Goal: Transaction & Acquisition: Book appointment/travel/reservation

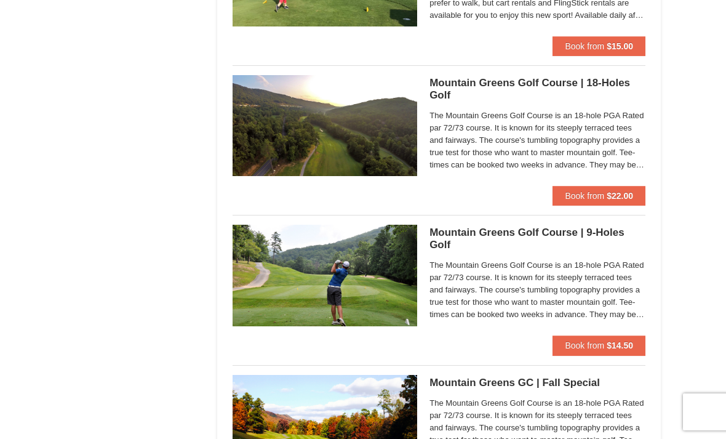
scroll to position [805, 0]
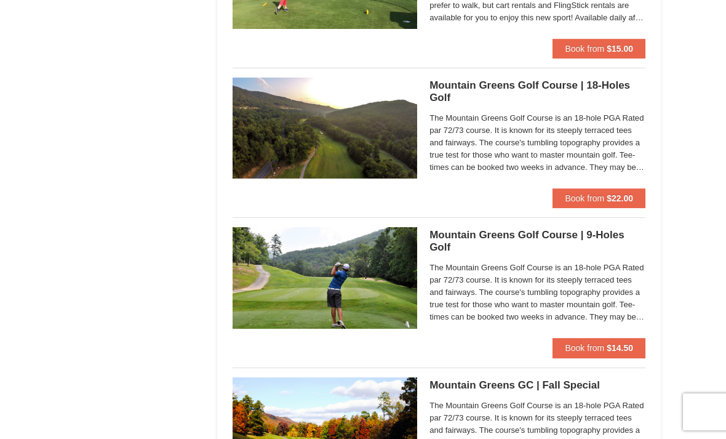
click at [606, 200] on button "Book from $22.00" at bounding box center [599, 198] width 93 height 20
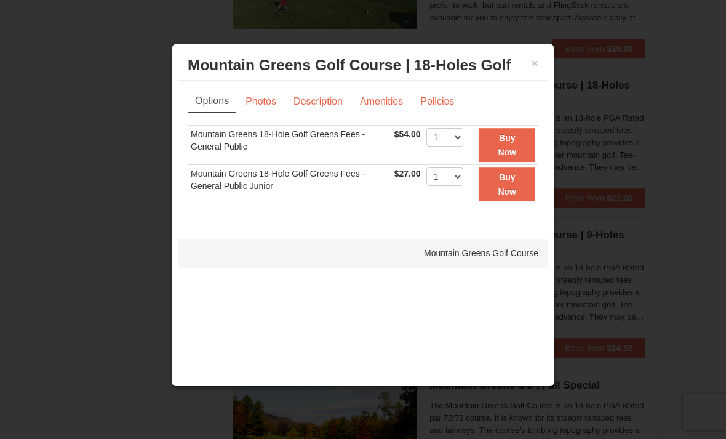
click at [548, 65] on div "× Mountain Greens Golf Course | 18-Holes Golf Mountain Greens Golf Course Optio…" at bounding box center [363, 215] width 383 height 343
click at [537, 66] on button "×" at bounding box center [534, 63] width 7 height 12
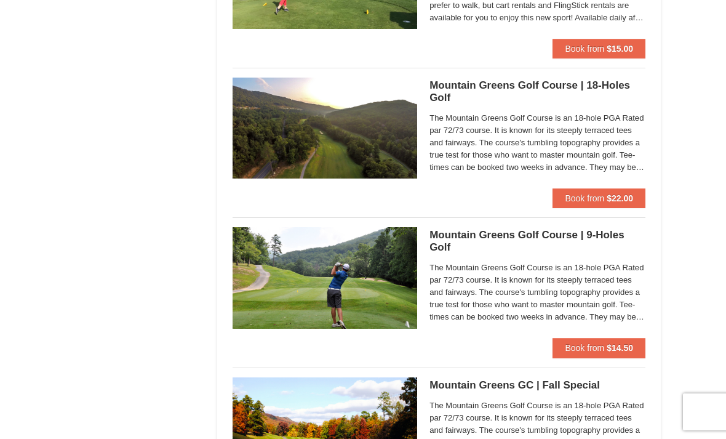
click at [592, 343] on span "Book from" at bounding box center [584, 348] width 39 height 10
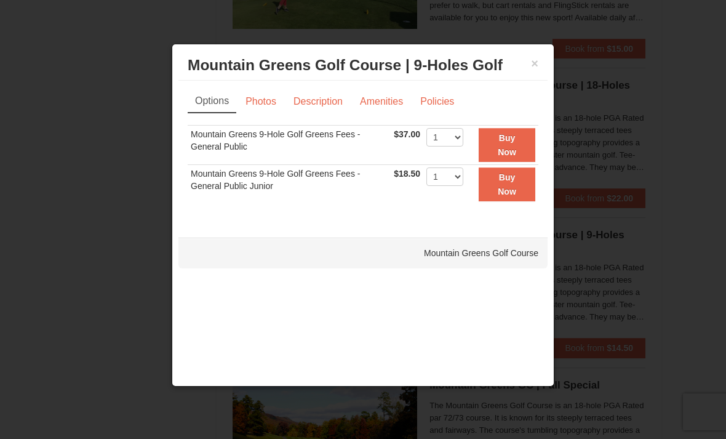
click at [533, 62] on button "×" at bounding box center [534, 63] width 7 height 12
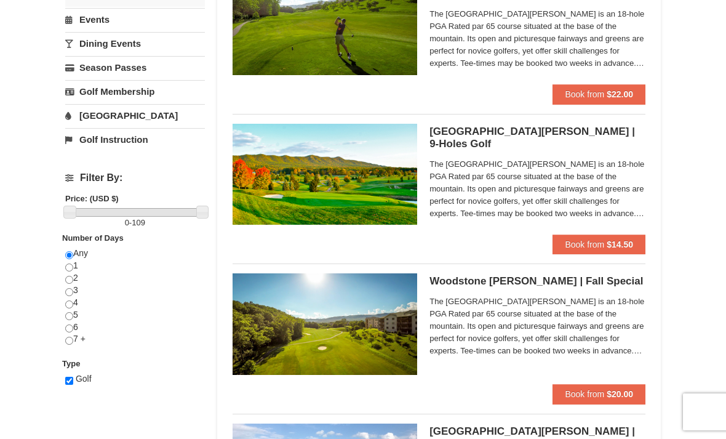
scroll to position [311, 0]
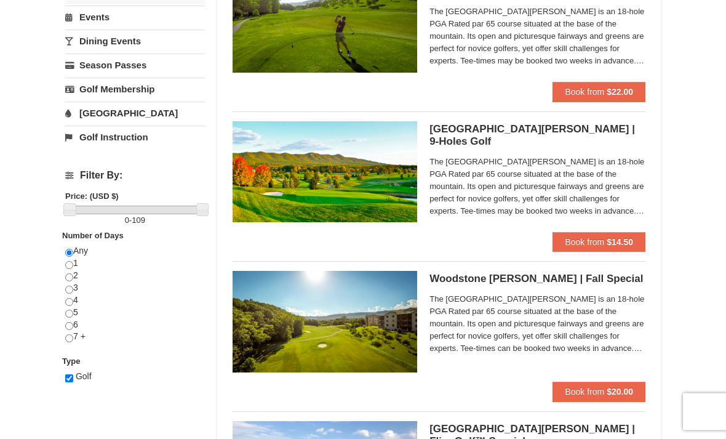
click at [578, 250] on button "Book from $14.50" at bounding box center [599, 243] width 93 height 20
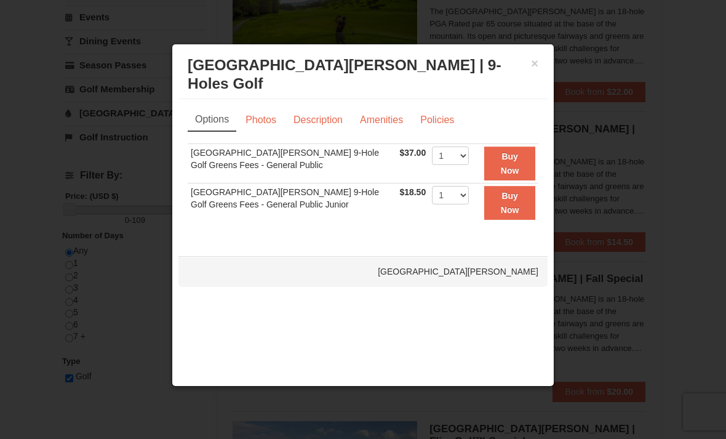
click at [537, 70] on button "×" at bounding box center [534, 63] width 7 height 12
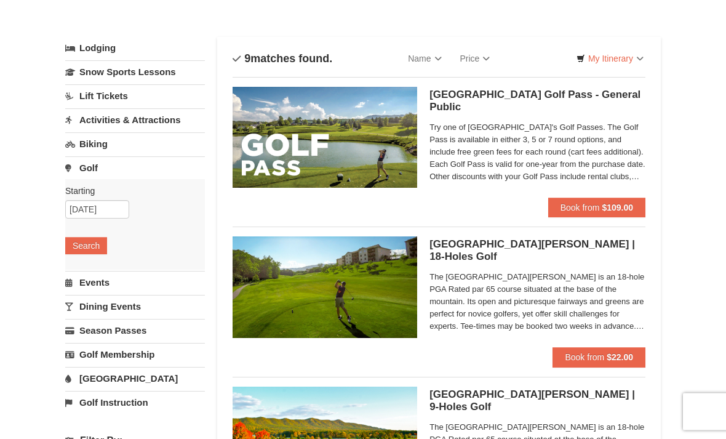
scroll to position [0, 0]
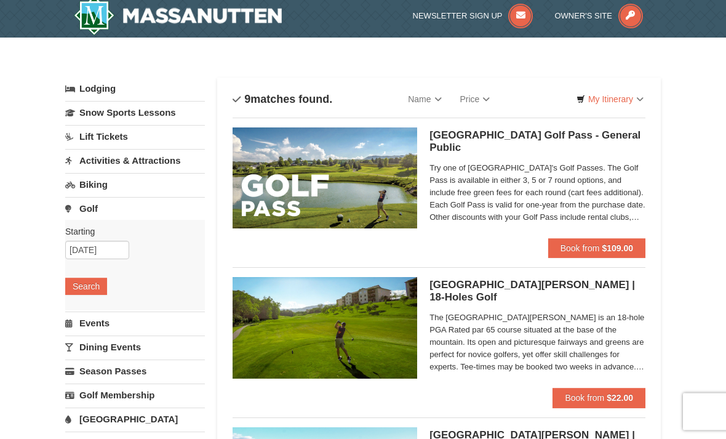
click at [103, 322] on link "Events" at bounding box center [135, 323] width 140 height 23
click at [88, 311] on button "Search" at bounding box center [86, 310] width 42 height 17
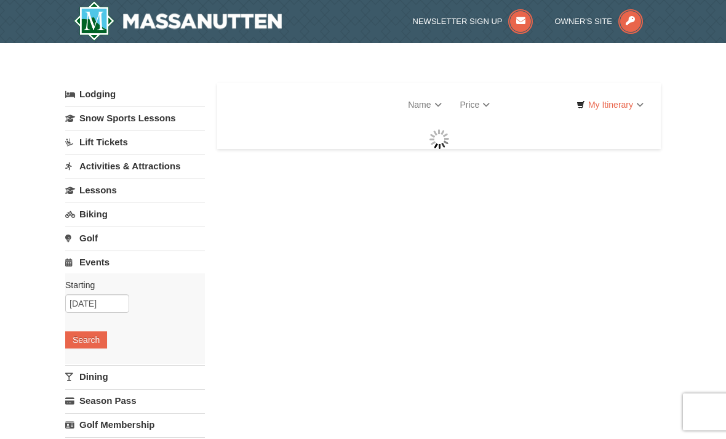
select select "9"
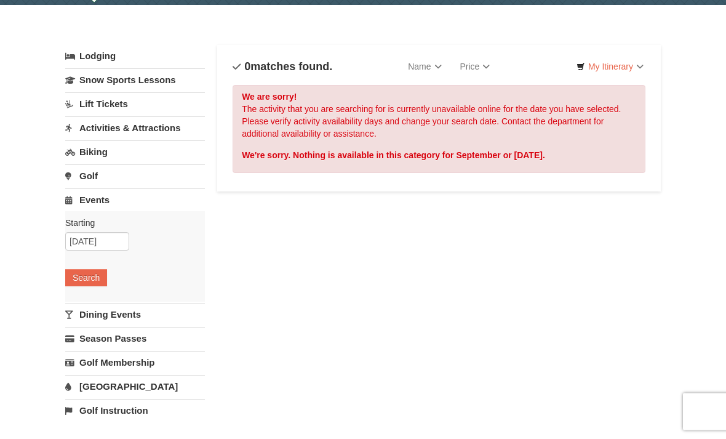
scroll to position [38, 0]
click at [94, 176] on link "Golf" at bounding box center [135, 175] width 140 height 23
click at [89, 255] on button "Search" at bounding box center [86, 253] width 42 height 17
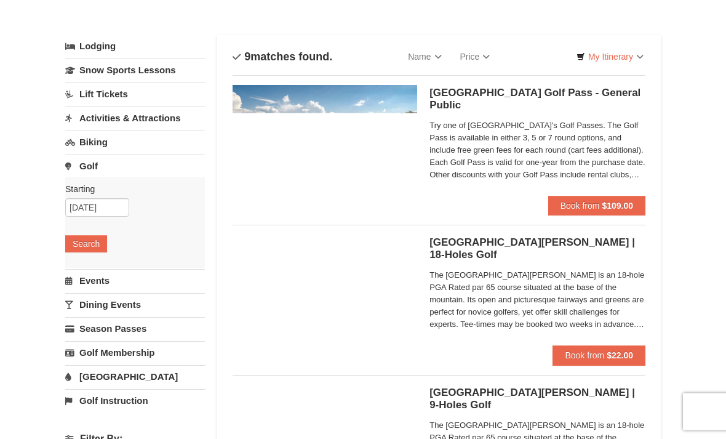
scroll to position [48, 0]
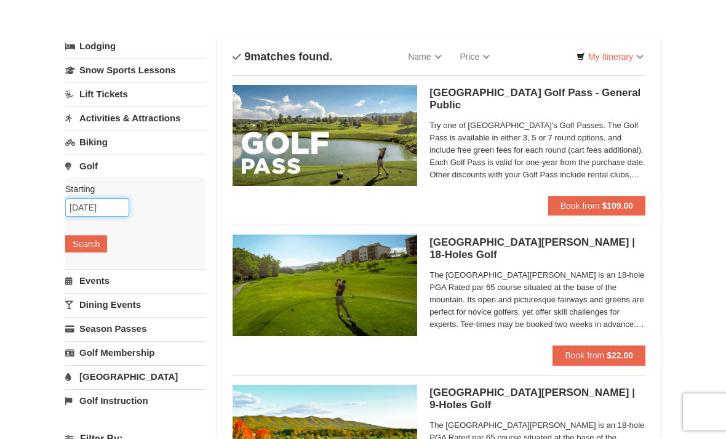
click at [94, 207] on input "09/23/2025" at bounding box center [97, 207] width 64 height 18
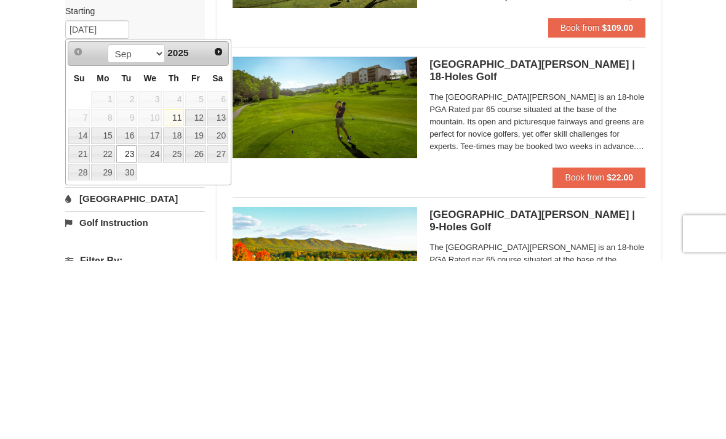
click at [197, 324] on link "26" at bounding box center [195, 332] width 21 height 17
type input "[DATE]"
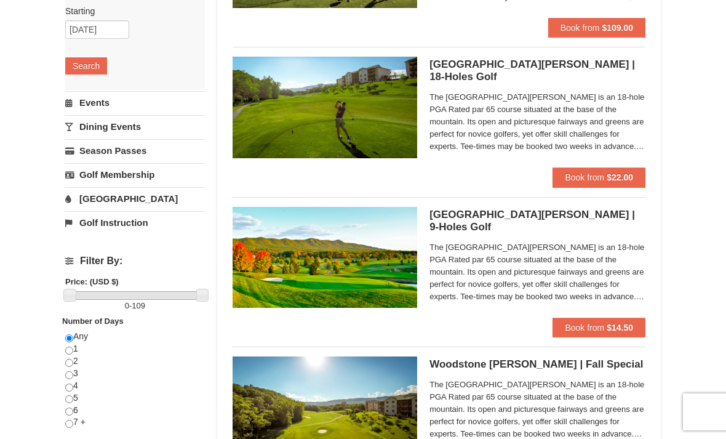
click at [89, 64] on button "Search" at bounding box center [86, 65] width 42 height 17
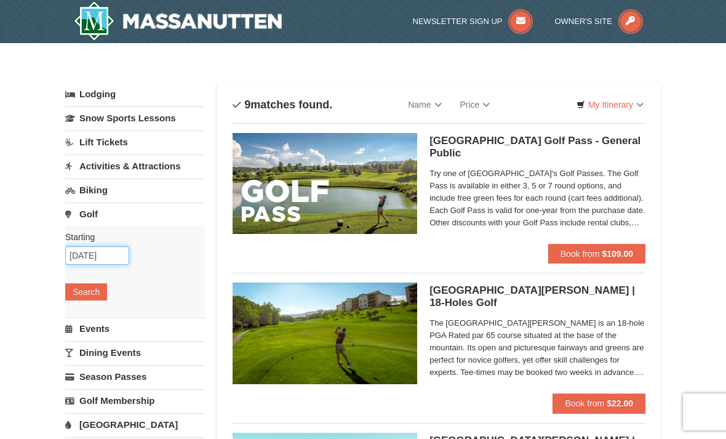
click at [105, 253] on input "09/26/2025" at bounding box center [97, 255] width 64 height 18
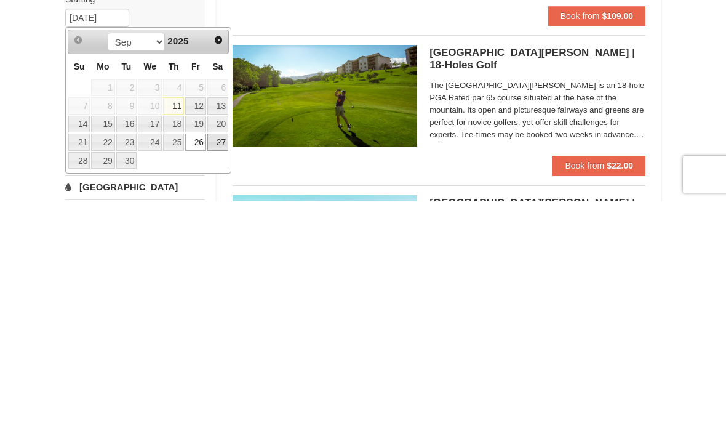
click at [222, 371] on link "27" at bounding box center [217, 379] width 21 height 17
type input "09/27/2025"
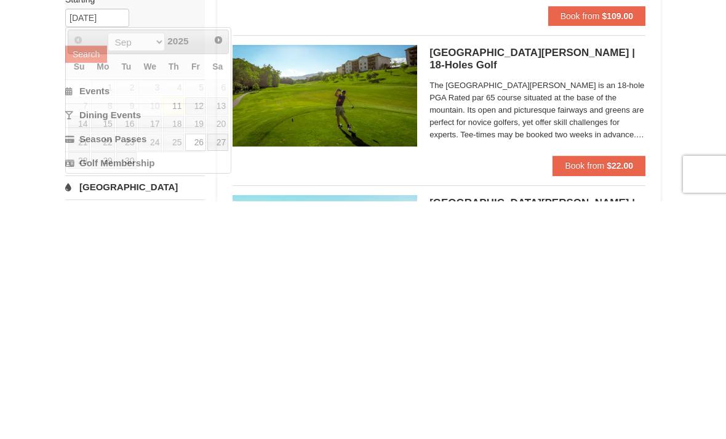
scroll to position [238, 0]
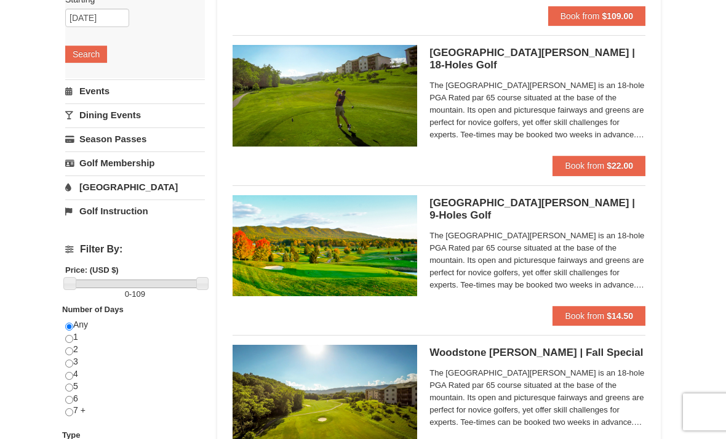
click at [87, 60] on button "Search" at bounding box center [86, 54] width 42 height 17
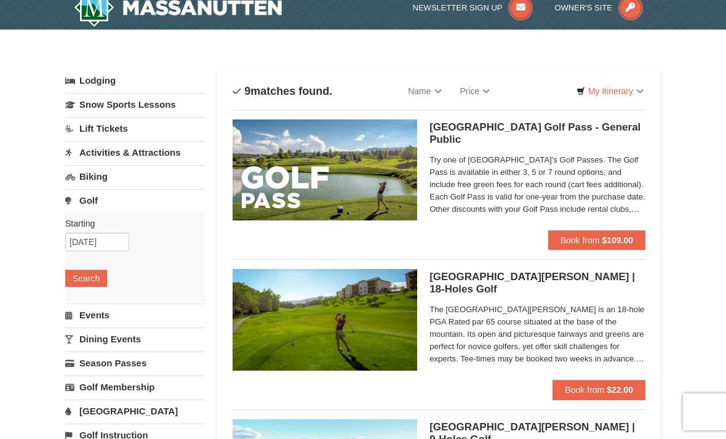
scroll to position [14, 0]
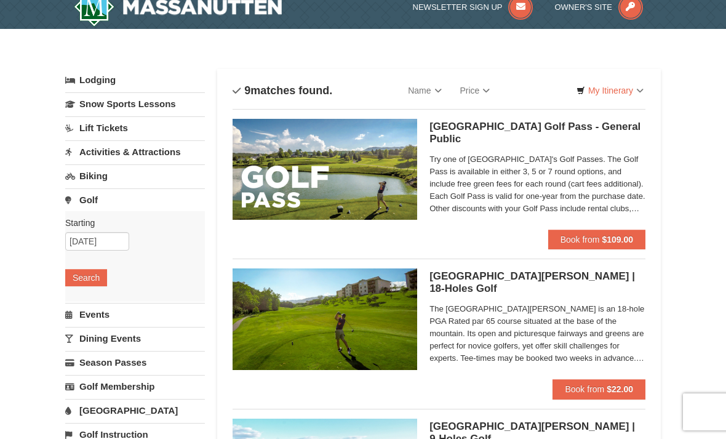
click at [598, 240] on span "Book from" at bounding box center [580, 240] width 39 height 10
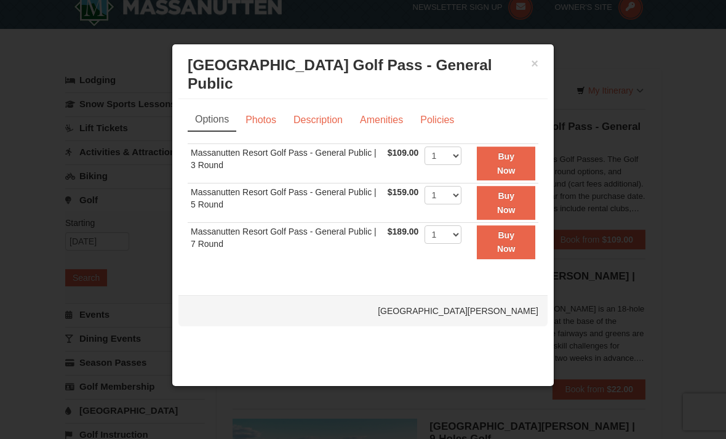
click at [271, 110] on link "Photos" at bounding box center [261, 119] width 47 height 23
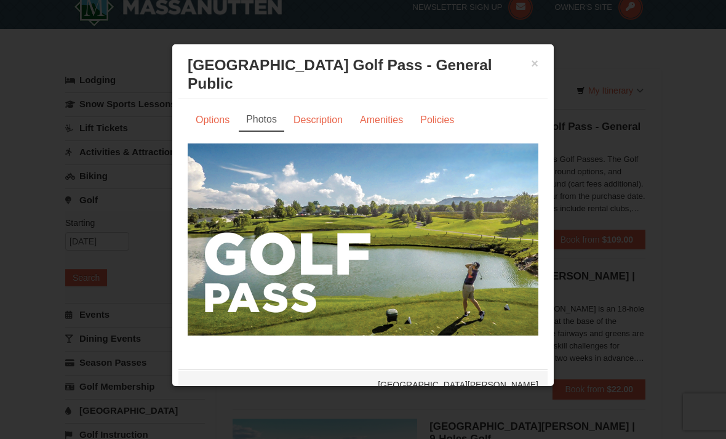
click at [322, 108] on link "Description" at bounding box center [318, 119] width 65 height 23
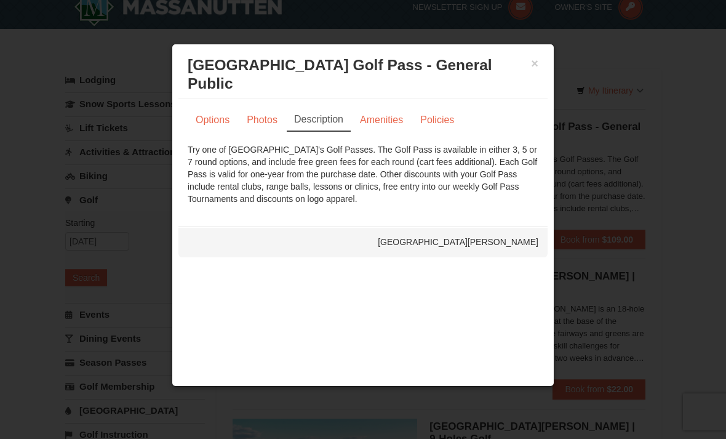
click at [389, 108] on link "Amenities" at bounding box center [381, 119] width 59 height 23
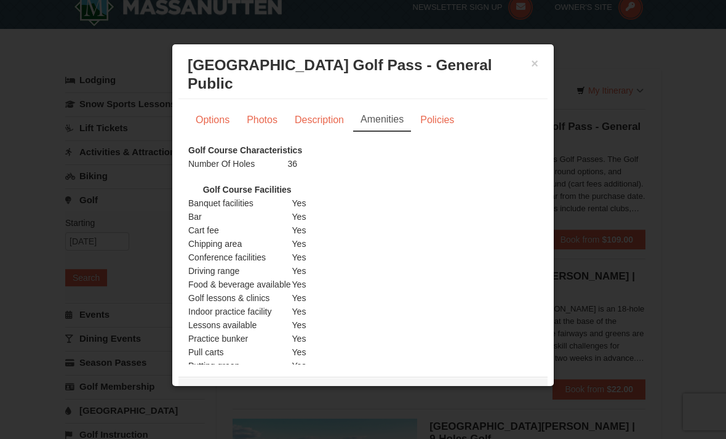
scroll to position [0, 0]
click at [439, 108] on link "Policies" at bounding box center [437, 119] width 50 height 23
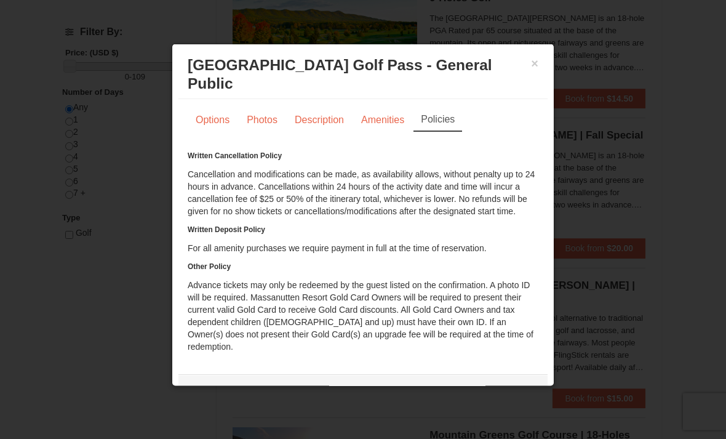
click at [538, 70] on button "×" at bounding box center [534, 63] width 7 height 12
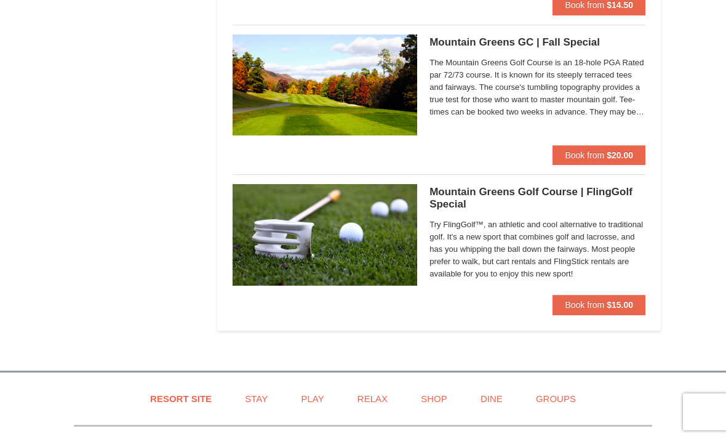
scroll to position [1150, 0]
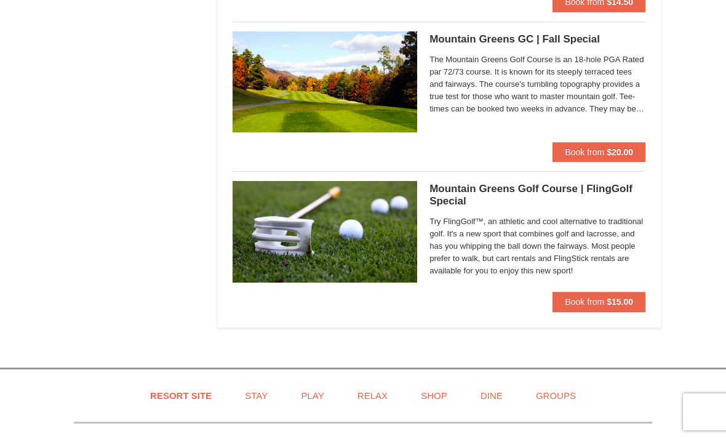
click at [576, 52] on div "The Mountain Greens Golf Course is an 18-hole PGA Rated par 72/73 course. It is…" at bounding box center [538, 87] width 216 height 70
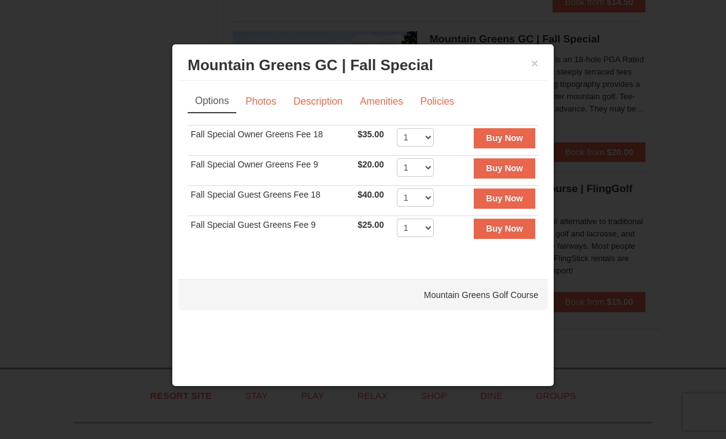
click at [536, 70] on button "×" at bounding box center [534, 63] width 7 height 12
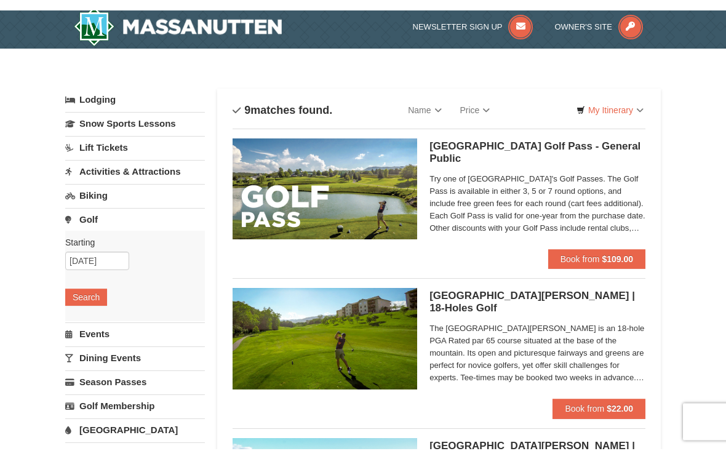
scroll to position [0, 0]
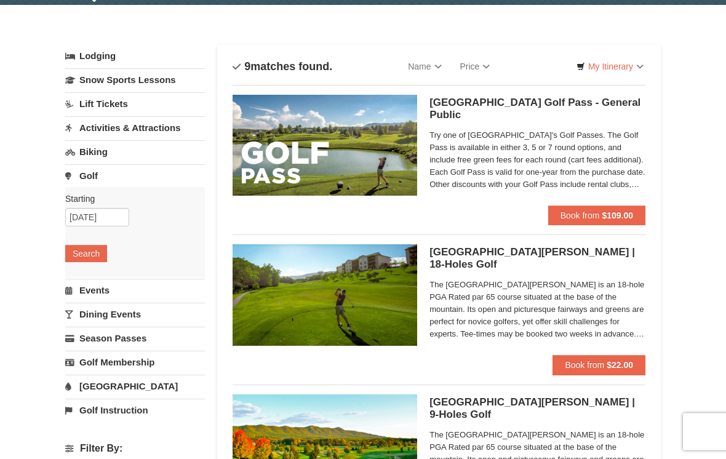
scroll to position [38, 0]
click at [98, 148] on link "Biking" at bounding box center [135, 151] width 140 height 23
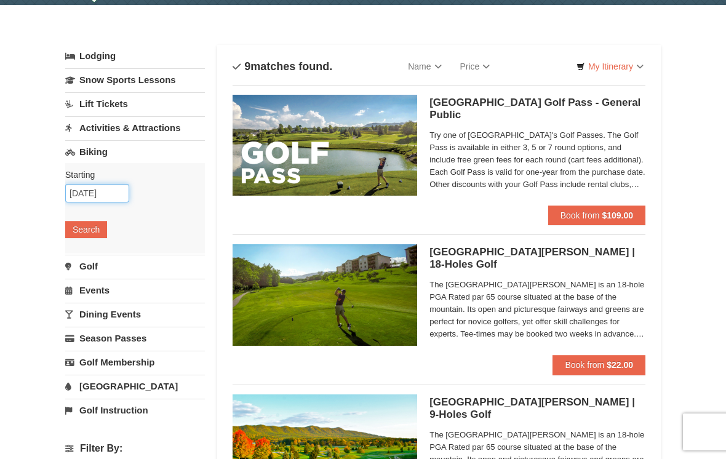
click at [91, 193] on input "09/27/2025" at bounding box center [97, 193] width 64 height 18
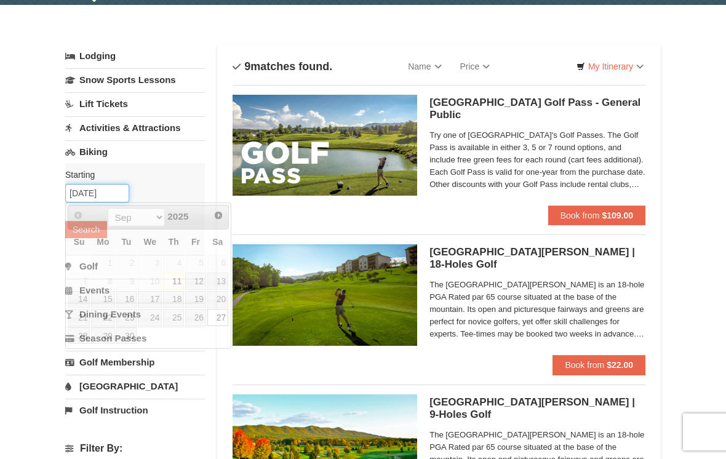
scroll to position [38, 0]
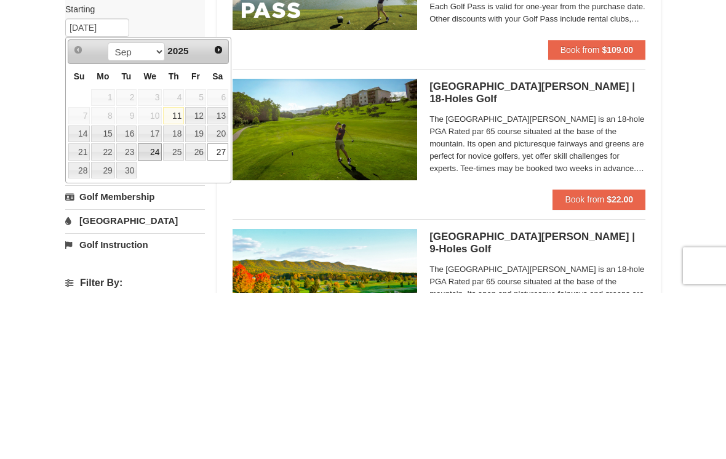
click at [152, 310] on link "24" at bounding box center [150, 318] width 24 height 17
type input "09/24/2025"
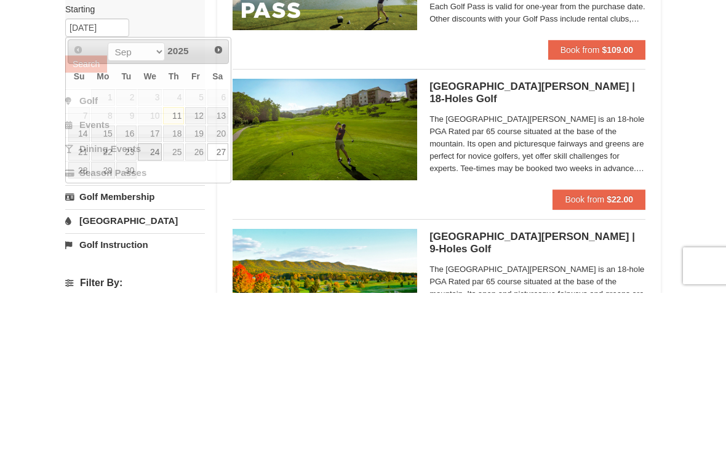
scroll to position [204, 0]
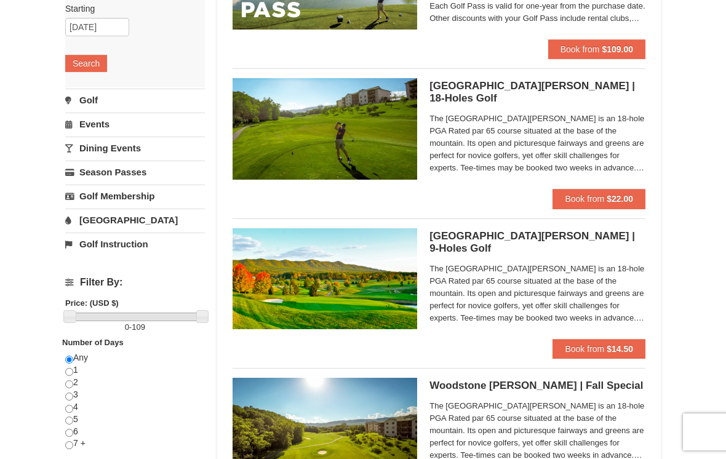
click at [90, 63] on button "Search" at bounding box center [86, 63] width 42 height 17
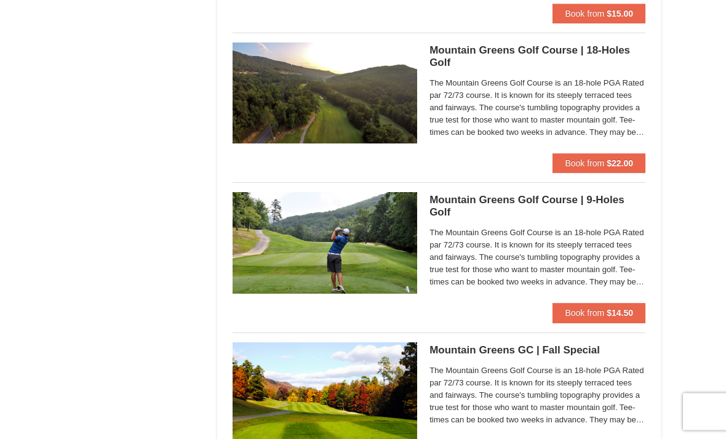
scroll to position [840, 0]
click at [601, 158] on span "Book from" at bounding box center [584, 163] width 39 height 10
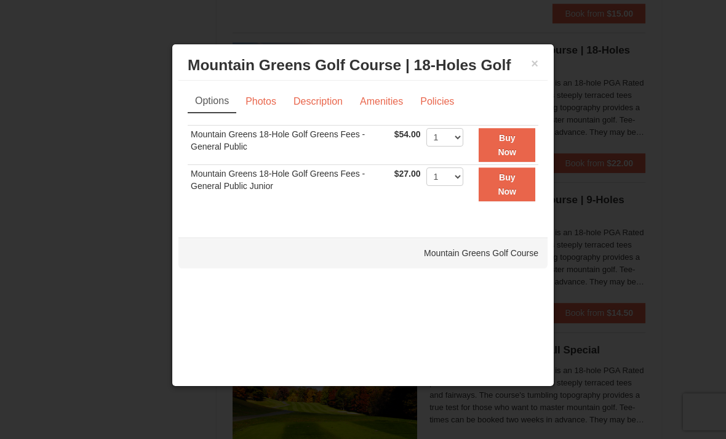
click at [535, 70] on button "×" at bounding box center [534, 63] width 7 height 12
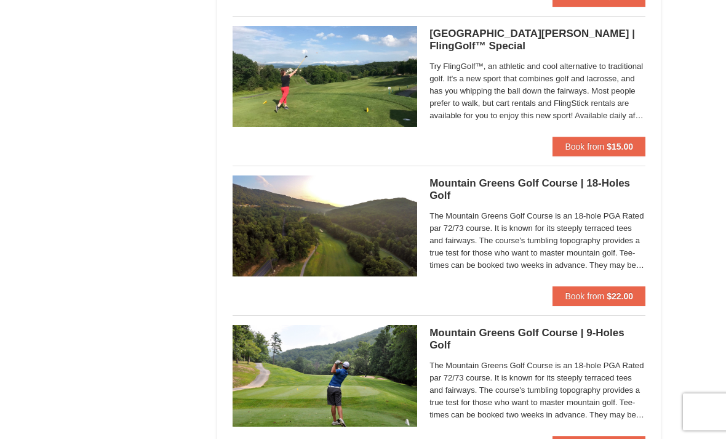
scroll to position [695, 0]
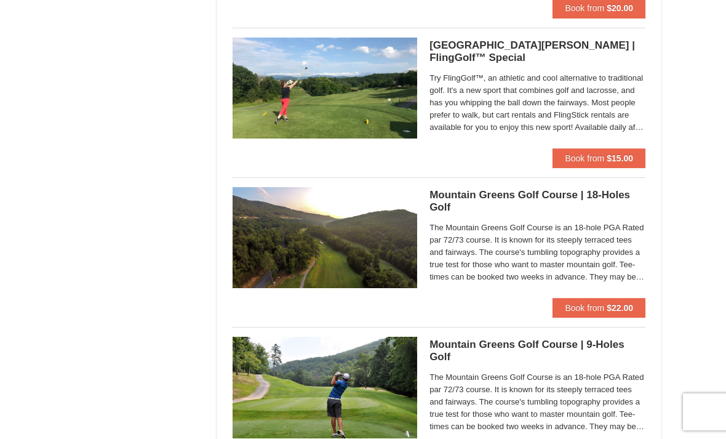
click at [584, 303] on span "Book from" at bounding box center [584, 308] width 39 height 10
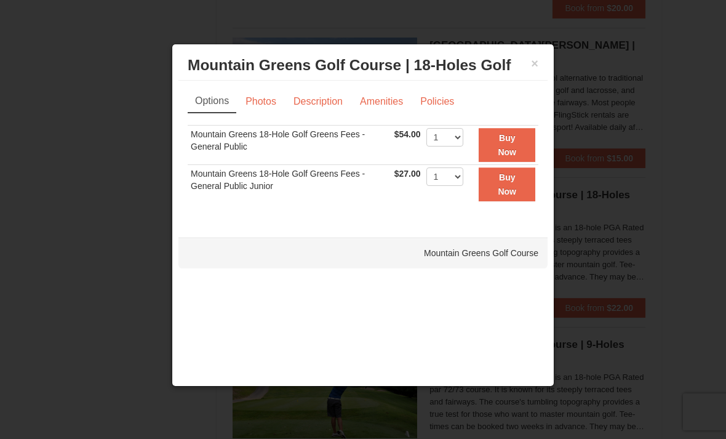
click at [532, 67] on button "×" at bounding box center [534, 63] width 7 height 12
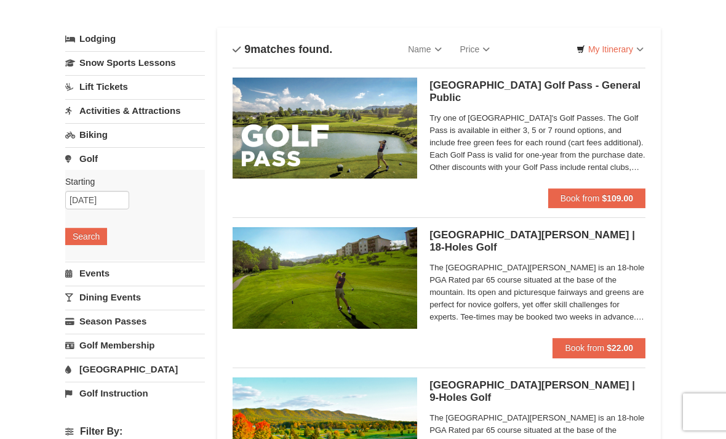
scroll to position [55, 0]
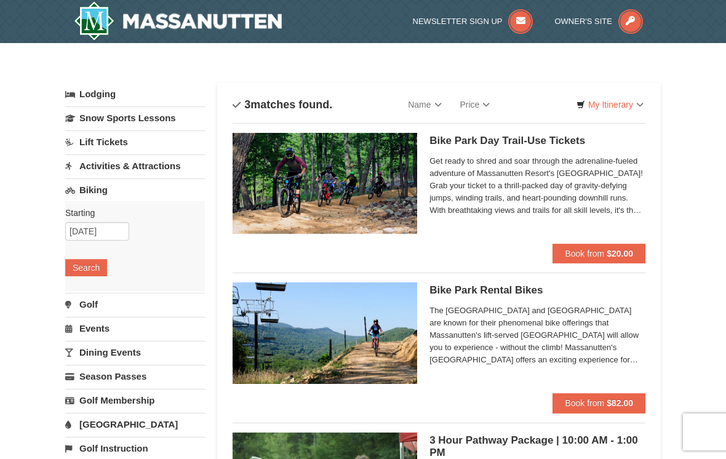
click at [108, 158] on link "Activities & Attractions" at bounding box center [135, 166] width 140 height 23
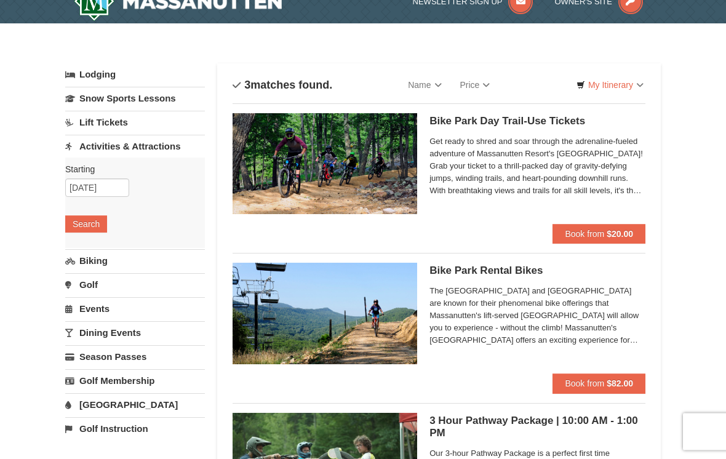
scroll to position [20, 0]
click at [90, 222] on button "Search" at bounding box center [86, 223] width 42 height 17
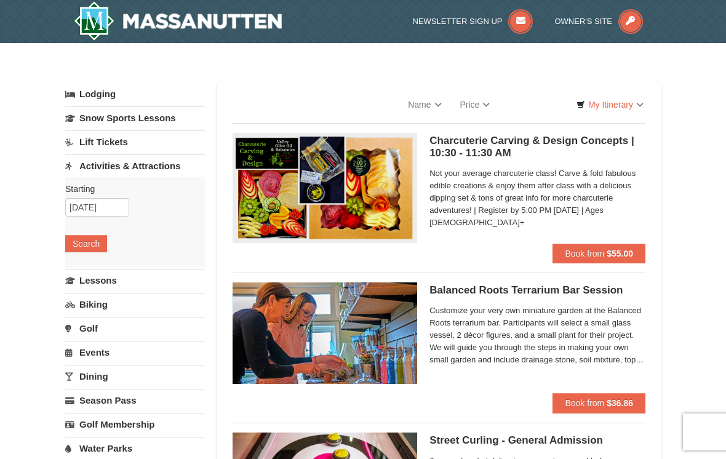
select select "9"
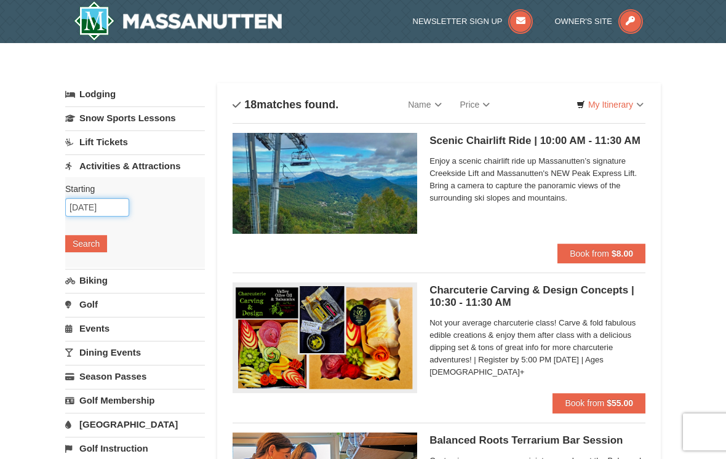
click at [91, 203] on input "[DATE]" at bounding box center [97, 207] width 64 height 18
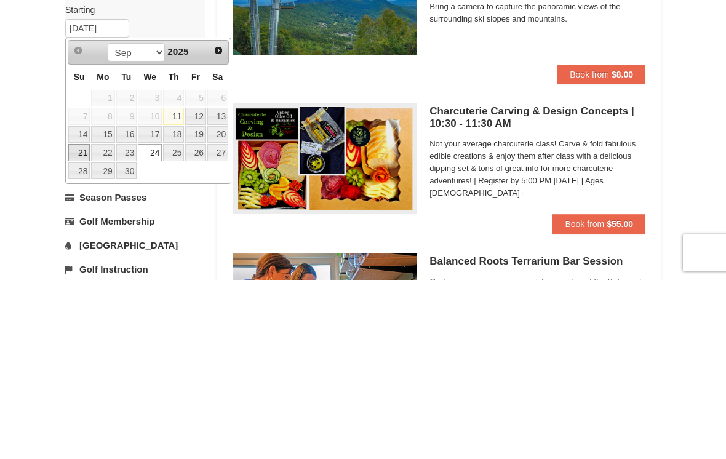
click at [82, 323] on link "21" at bounding box center [79, 331] width 22 height 17
type input "[DATE]"
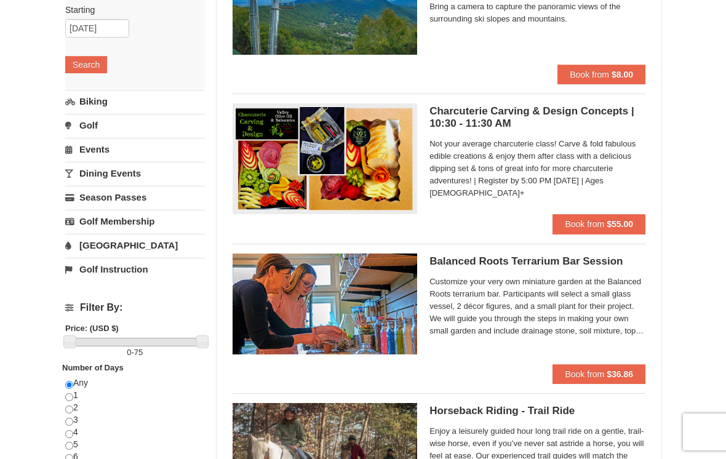
click at [82, 60] on button "Search" at bounding box center [86, 64] width 42 height 17
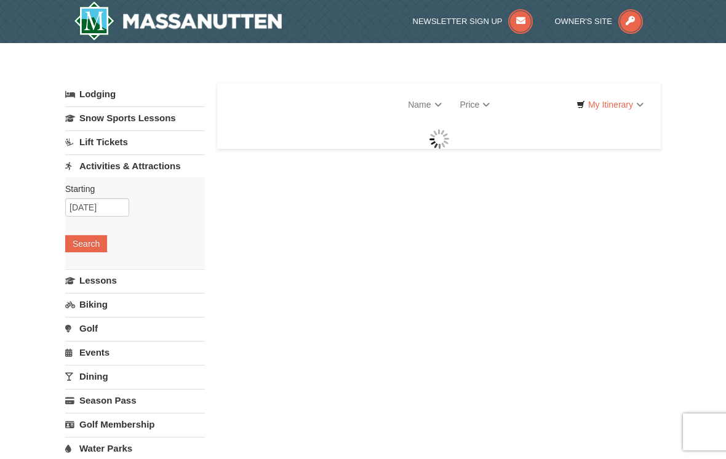
select select "9"
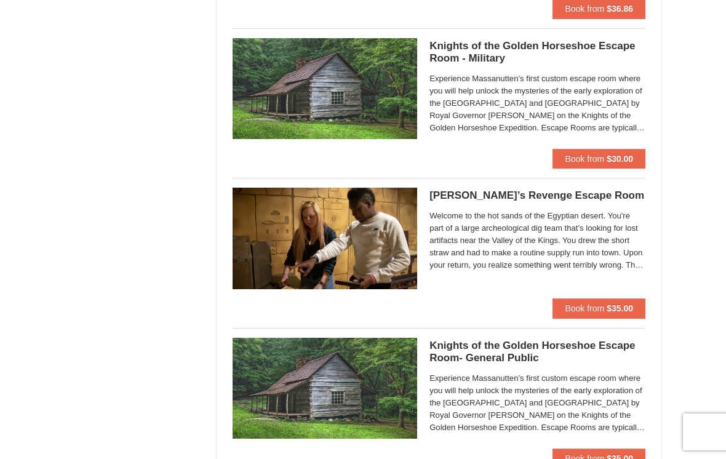
scroll to position [1112, 0]
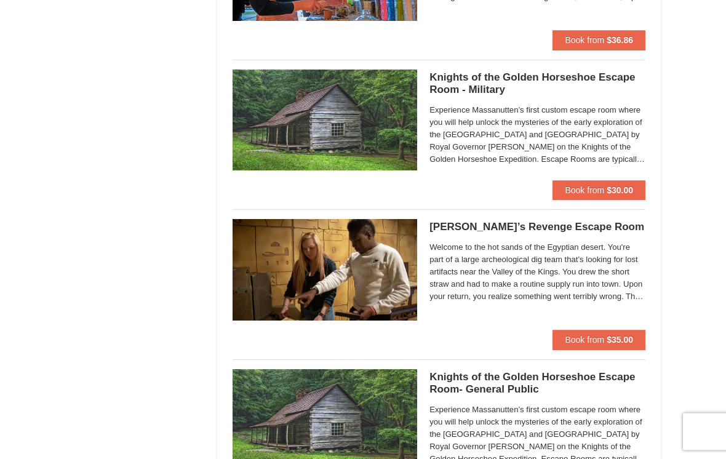
click at [523, 84] on h5 "Knights of the Golden Horseshoe Escape Room - Military Massanutten Escape Rooms…" at bounding box center [538, 84] width 216 height 25
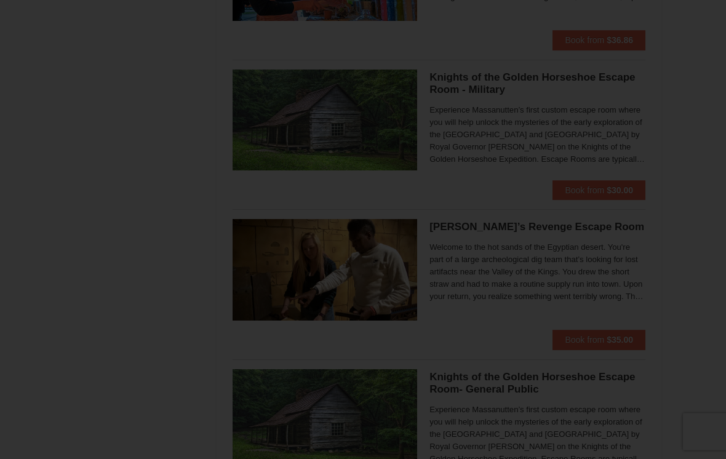
scroll to position [1112, 0]
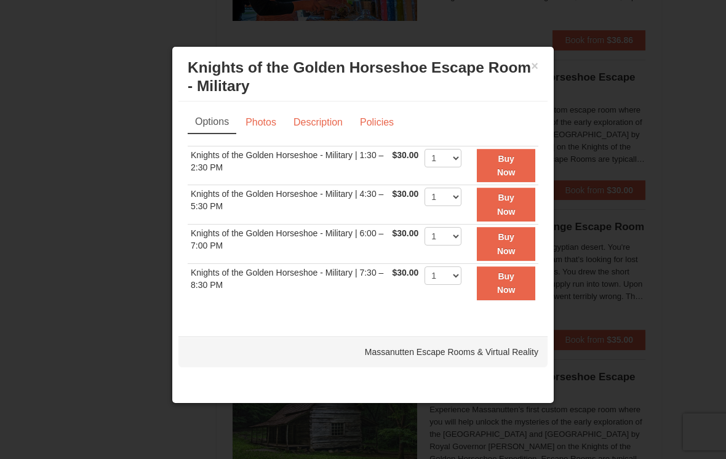
click at [537, 67] on button "×" at bounding box center [534, 66] width 7 height 12
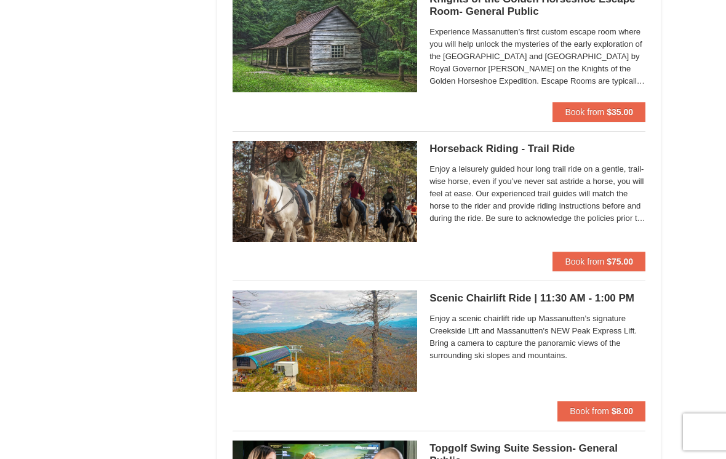
scroll to position [1520, 0]
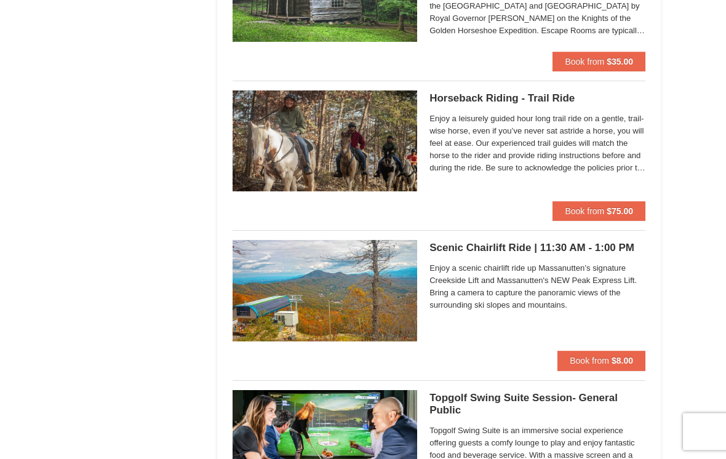
click at [584, 52] on button "Book from $35.00" at bounding box center [599, 62] width 93 height 20
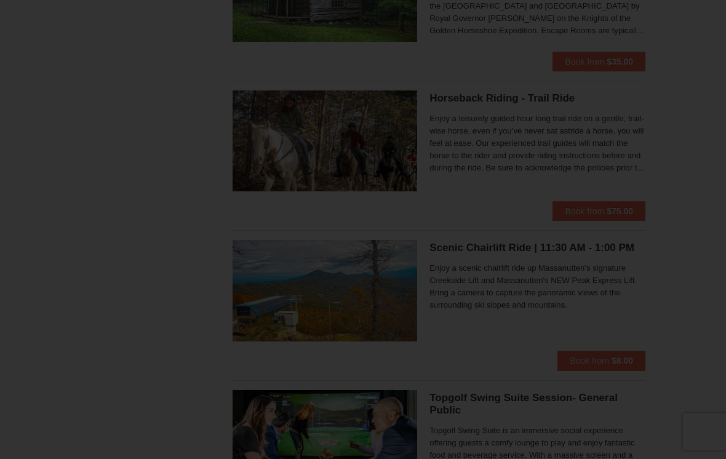
scroll to position [1541, 0]
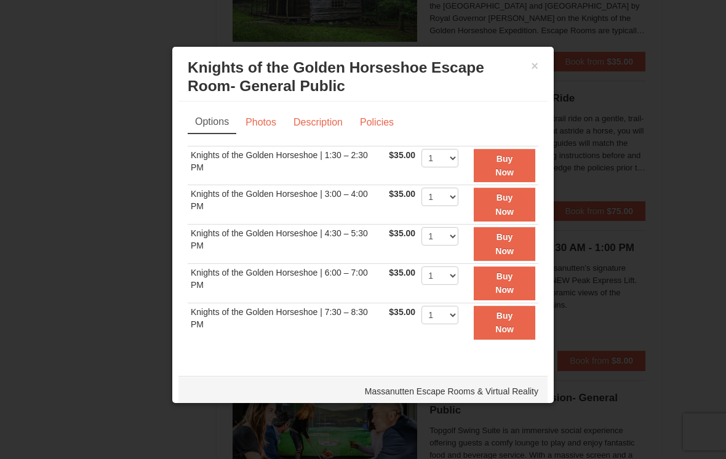
click at [335, 130] on link "Description" at bounding box center [318, 122] width 65 height 23
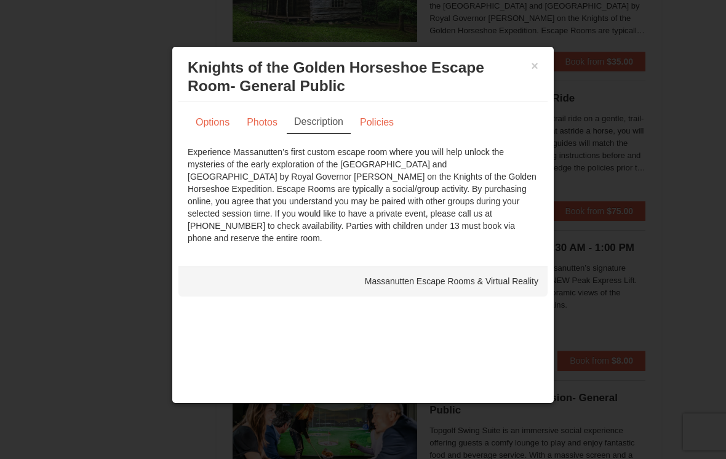
click at [537, 69] on button "×" at bounding box center [534, 66] width 7 height 12
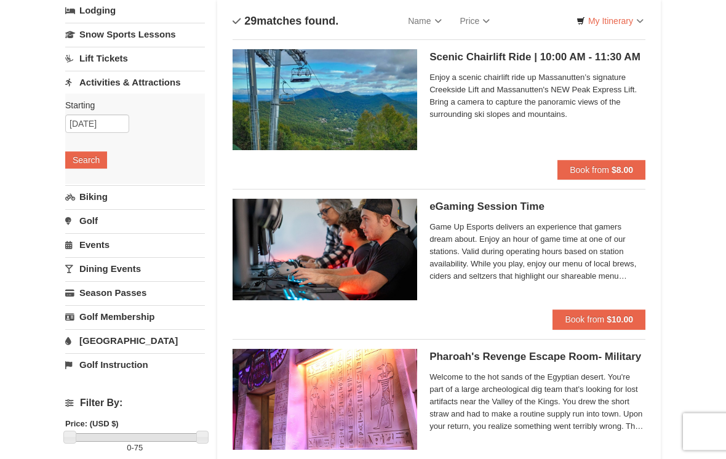
scroll to position [0, 0]
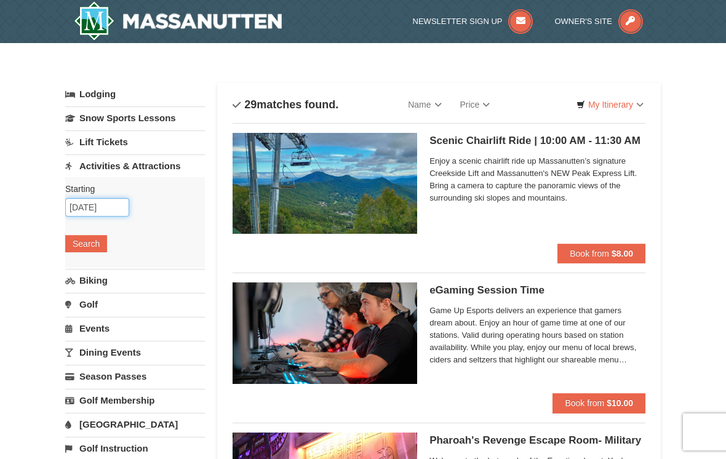
click at [103, 199] on input "[DATE]" at bounding box center [97, 207] width 64 height 18
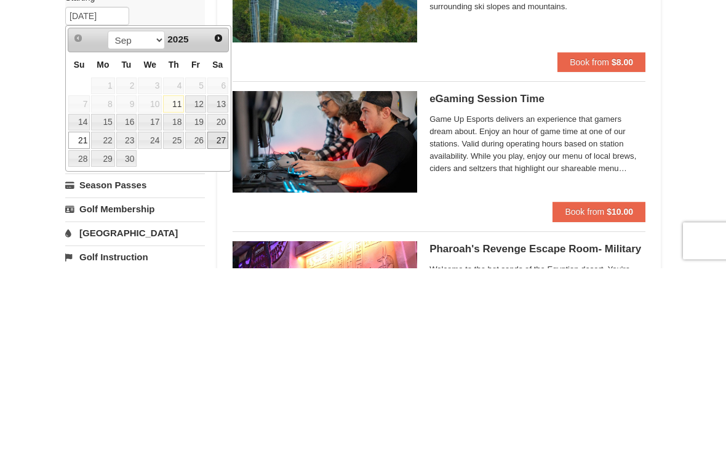
click at [223, 323] on link "27" at bounding box center [217, 331] width 21 height 17
type input "[DATE]"
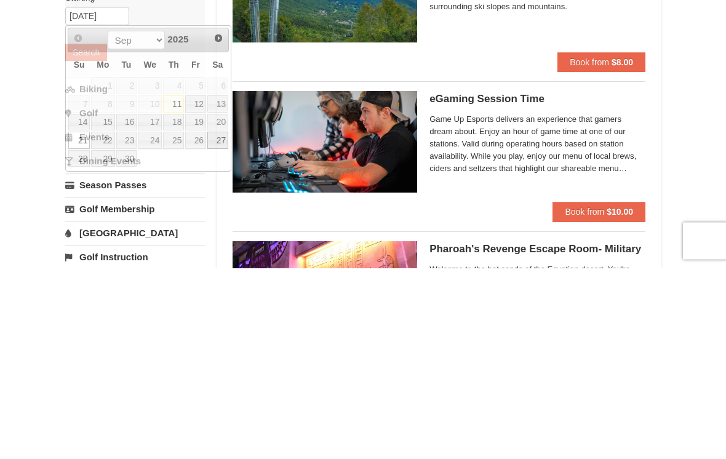
scroll to position [191, 0]
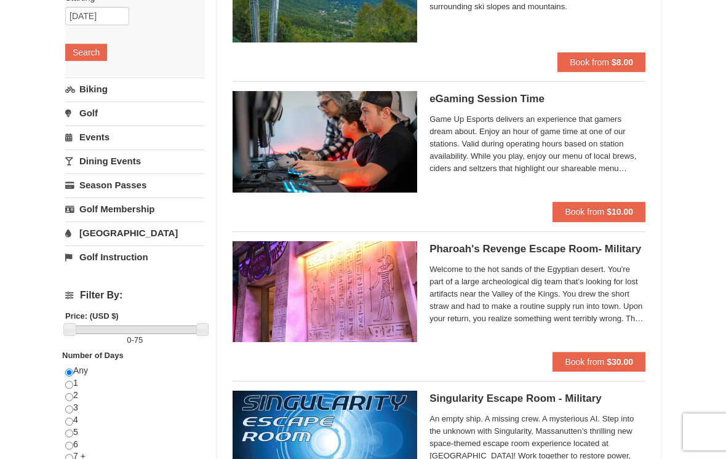
click at [91, 54] on button "Search" at bounding box center [86, 52] width 42 height 17
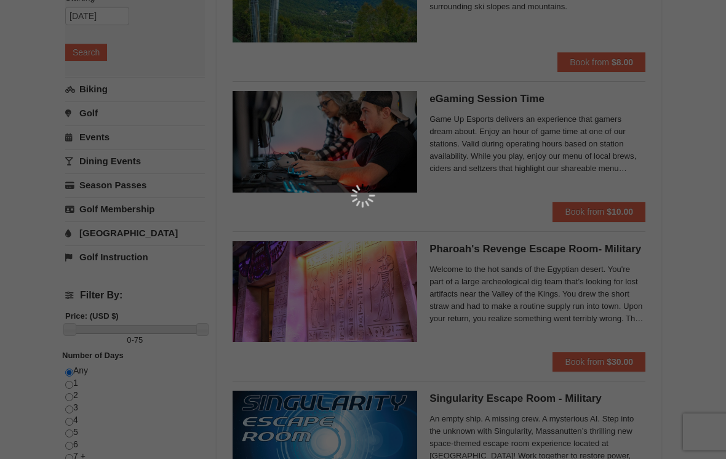
scroll to position [211, 0]
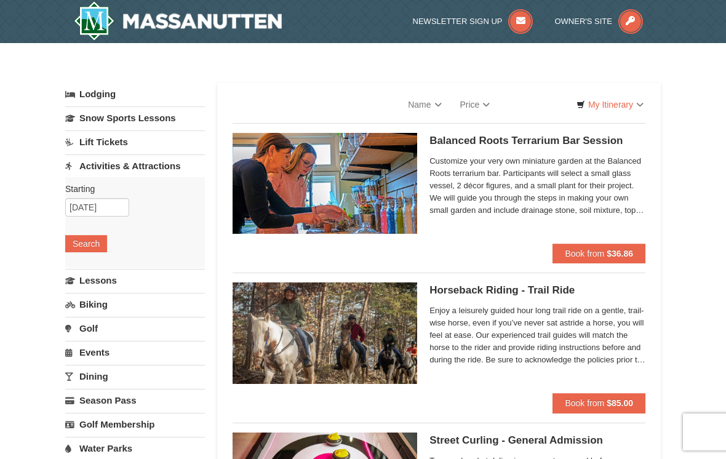
select select "9"
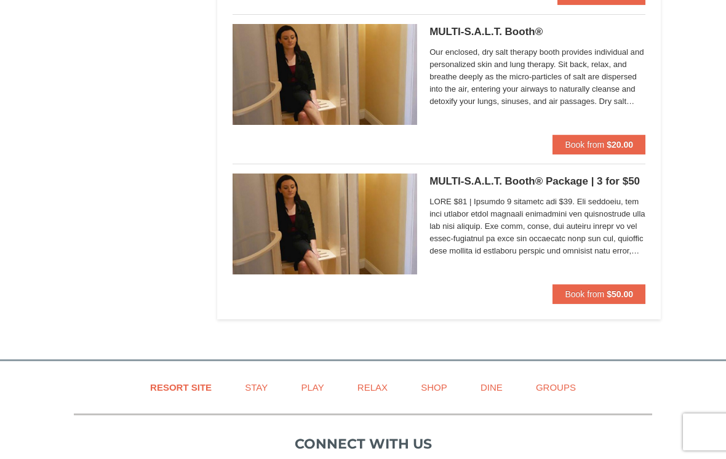
scroll to position [4018, 0]
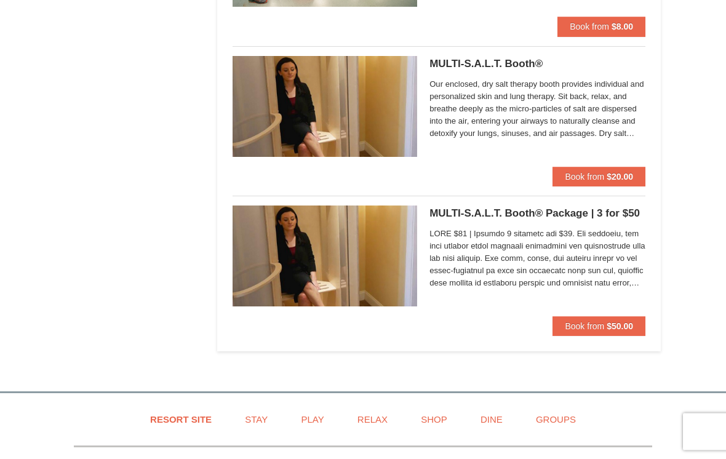
click at [613, 167] on button "Book from $20.00" at bounding box center [599, 177] width 93 height 20
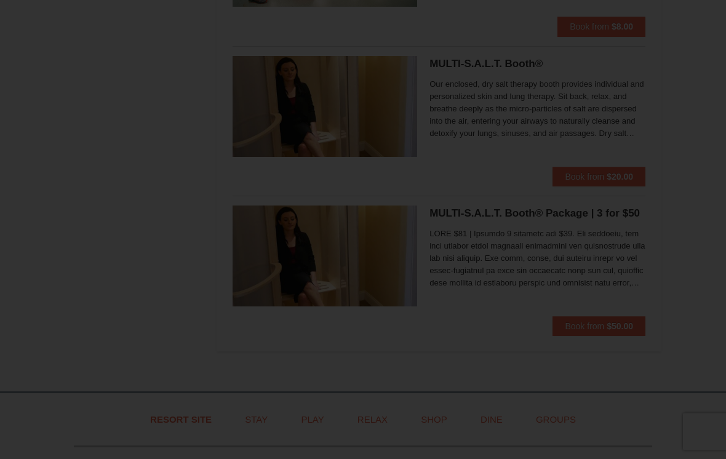
scroll to position [3973, 0]
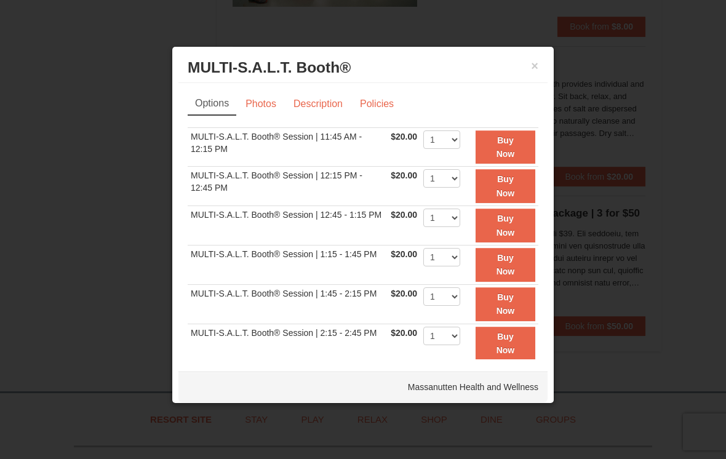
click at [265, 111] on link "Photos" at bounding box center [261, 103] width 47 height 23
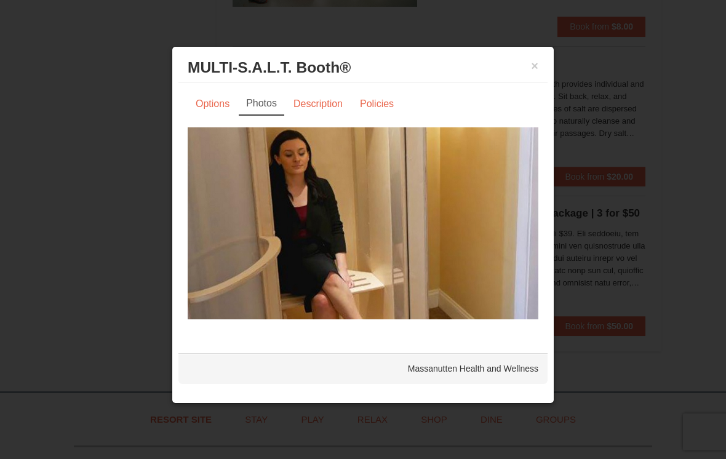
click at [324, 108] on link "Description" at bounding box center [318, 103] width 65 height 23
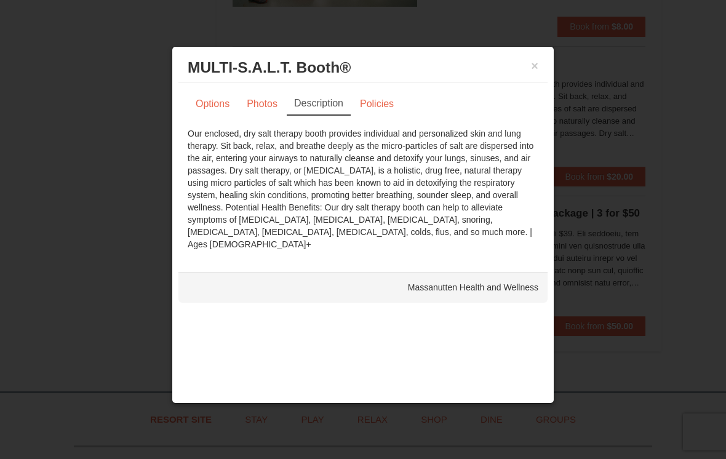
click at [537, 72] on button "×" at bounding box center [534, 66] width 7 height 12
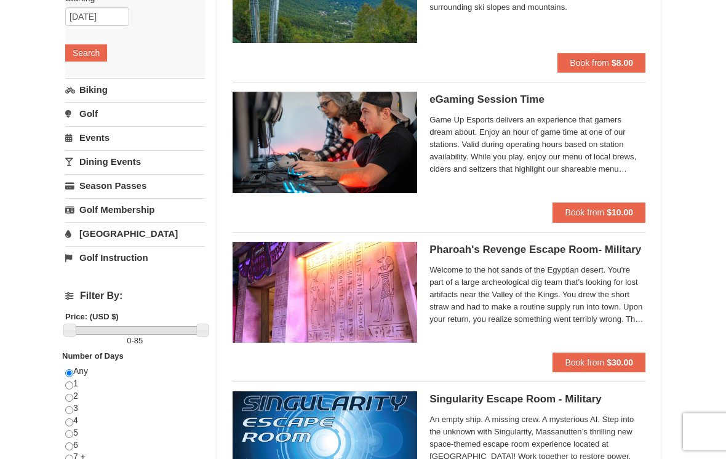
scroll to position [191, 0]
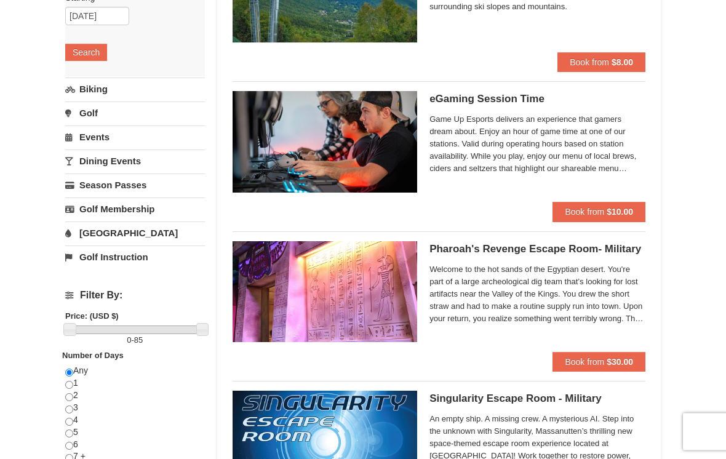
click at [95, 233] on link "[GEOGRAPHIC_DATA]" at bounding box center [135, 233] width 140 height 23
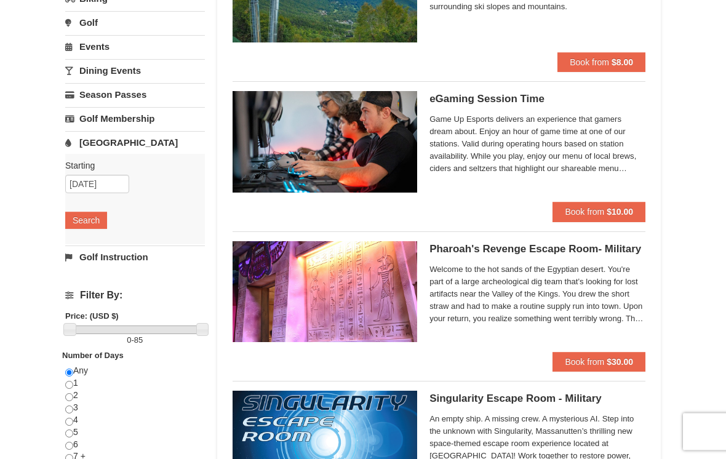
scroll to position [191, 0]
click at [86, 214] on button "Search" at bounding box center [86, 220] width 42 height 17
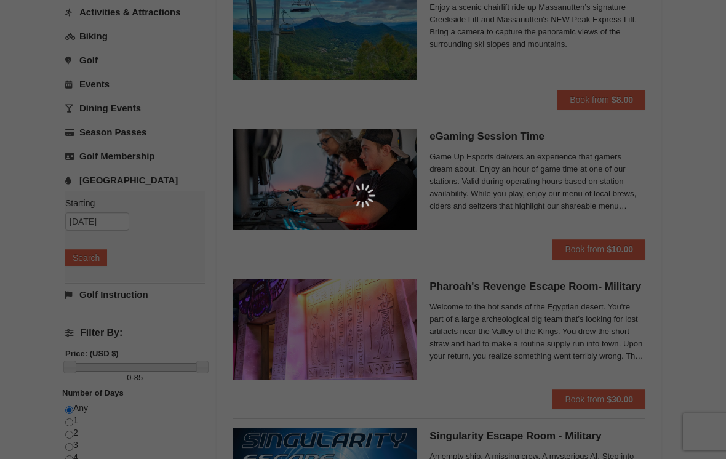
scroll to position [0, 0]
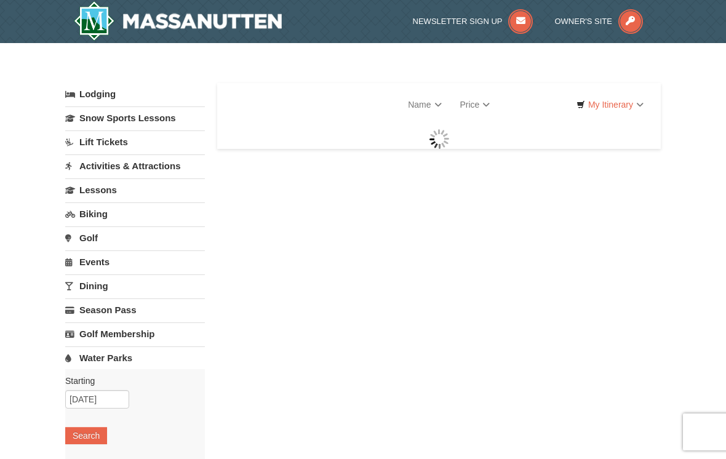
select select "9"
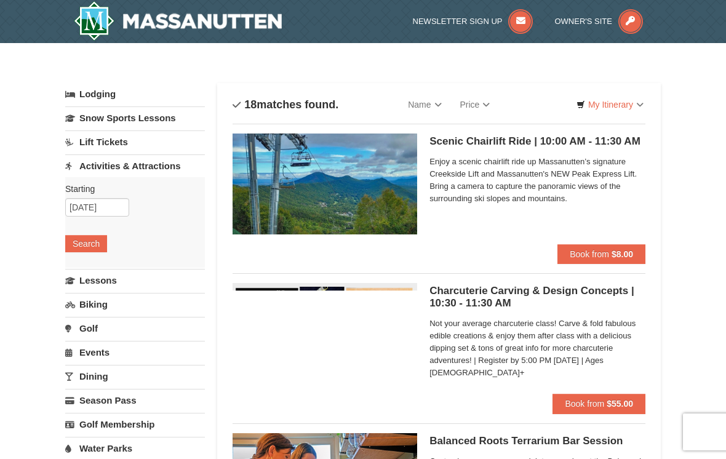
select select "9"
